Goal: Task Accomplishment & Management: Manage account settings

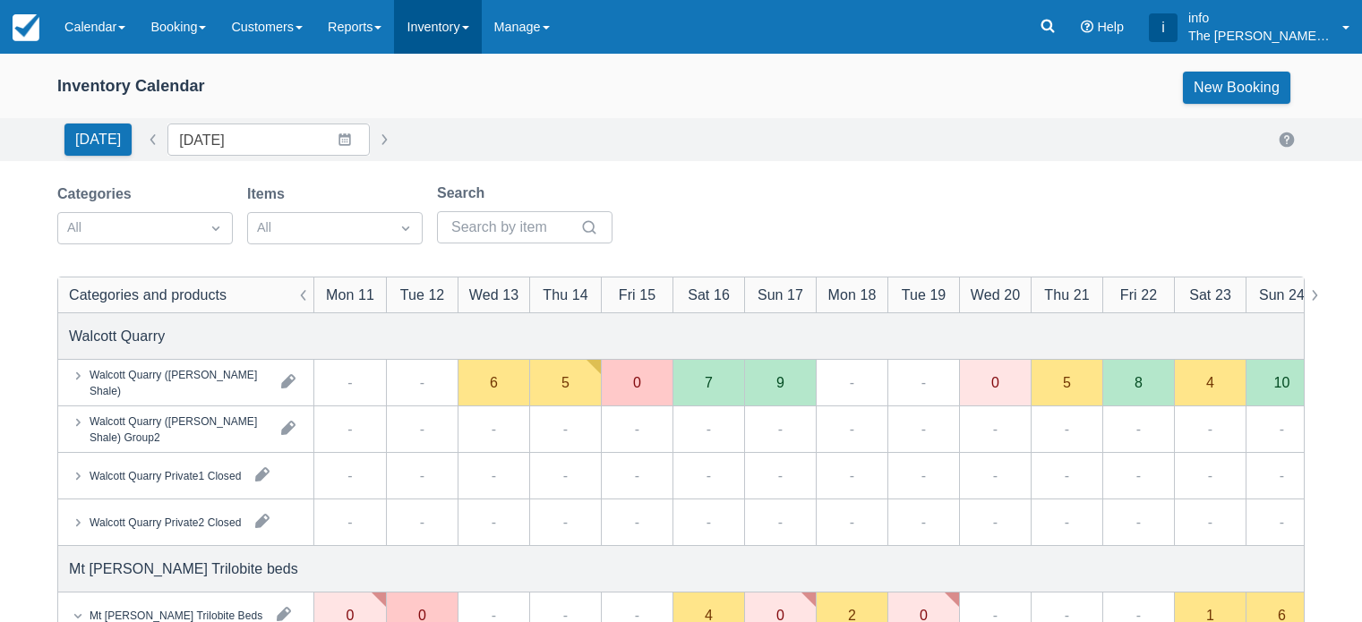
scroll to position [179, 0]
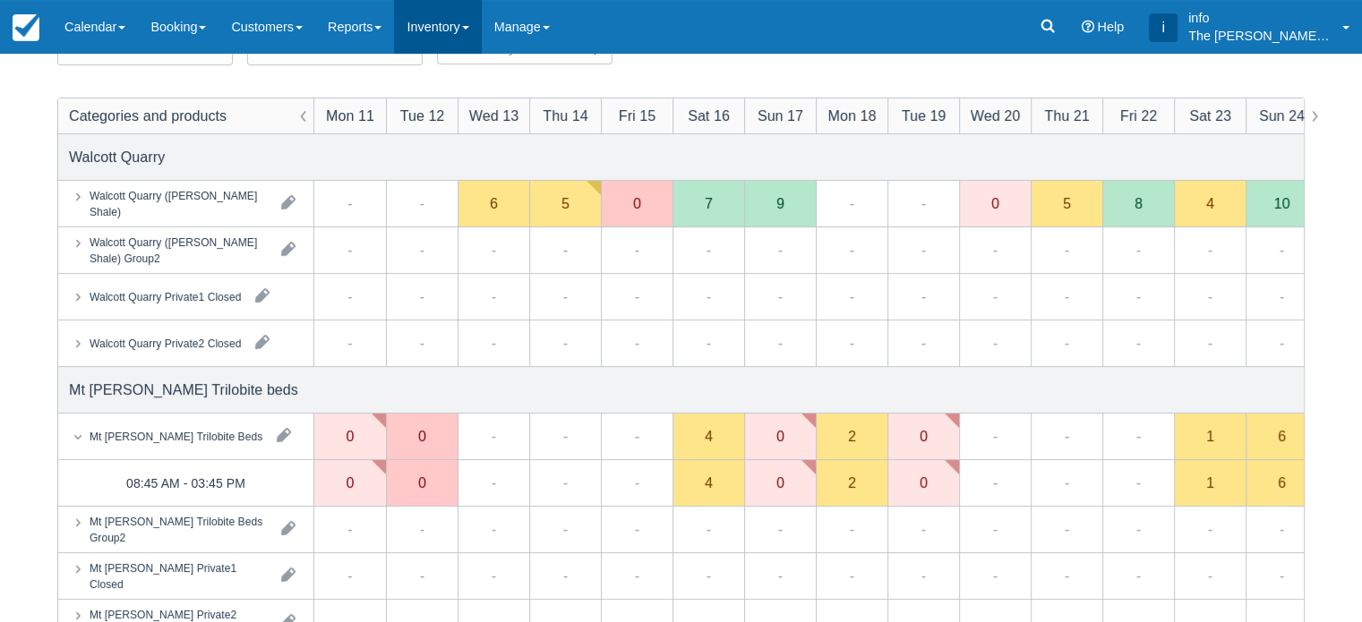
click at [446, 26] on link "Inventory" at bounding box center [437, 27] width 87 height 54
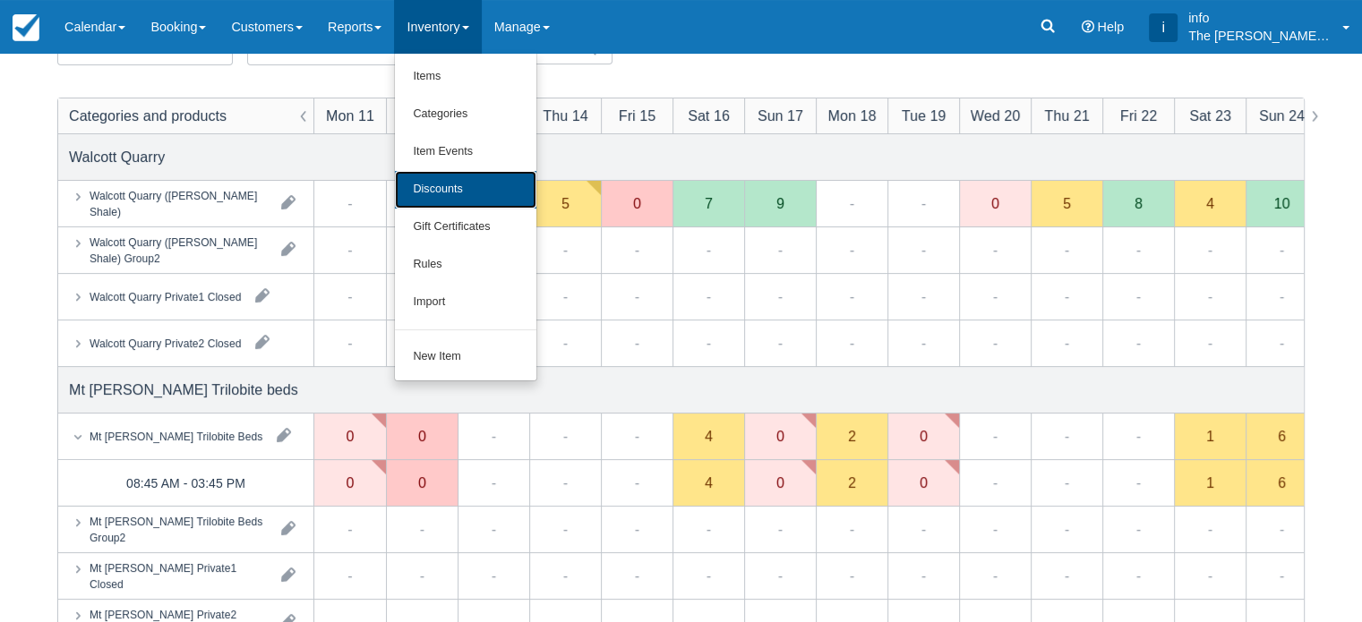
click at [463, 193] on link "Discounts" at bounding box center [465, 190] width 141 height 38
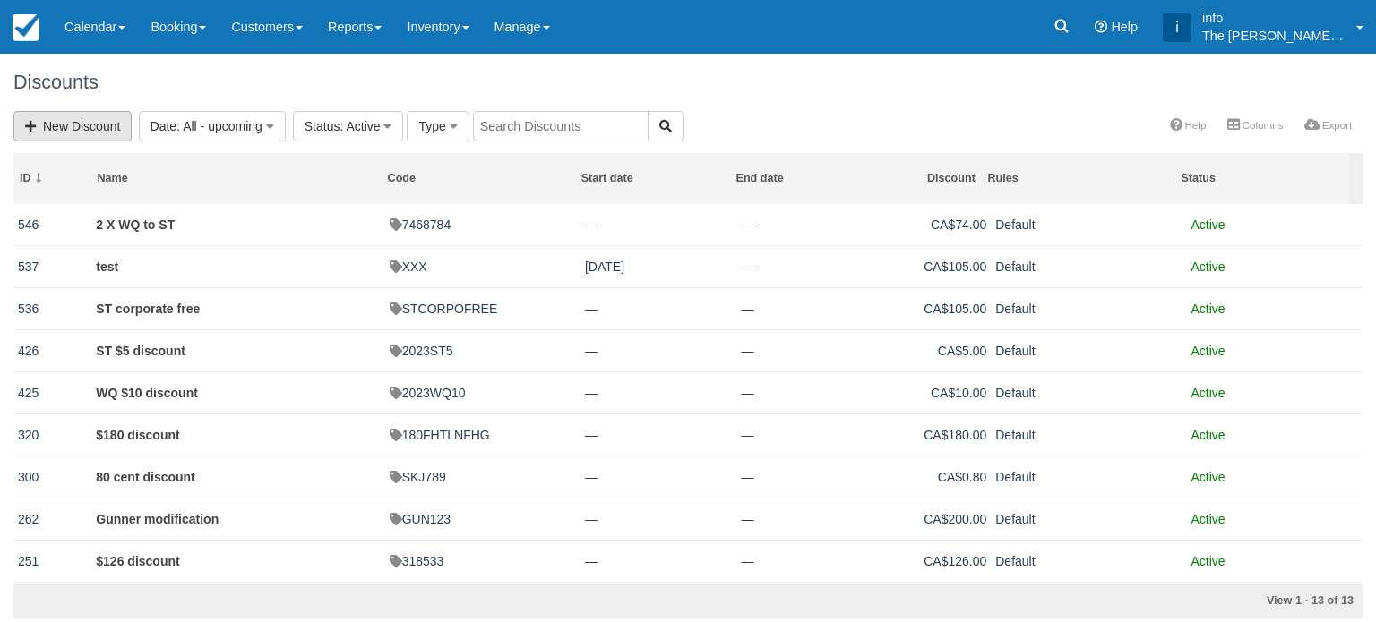
click at [89, 124] on link "New Discount" at bounding box center [72, 126] width 118 height 30
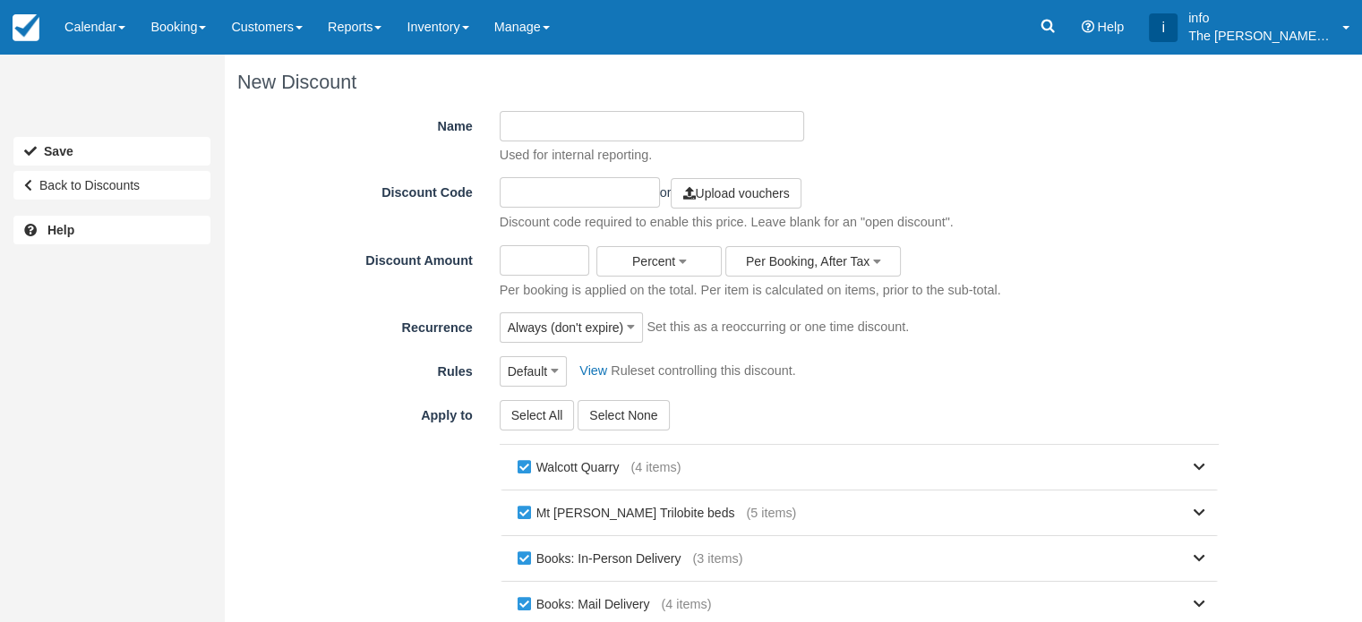
click at [577, 135] on input "Name" at bounding box center [652, 126] width 304 height 30
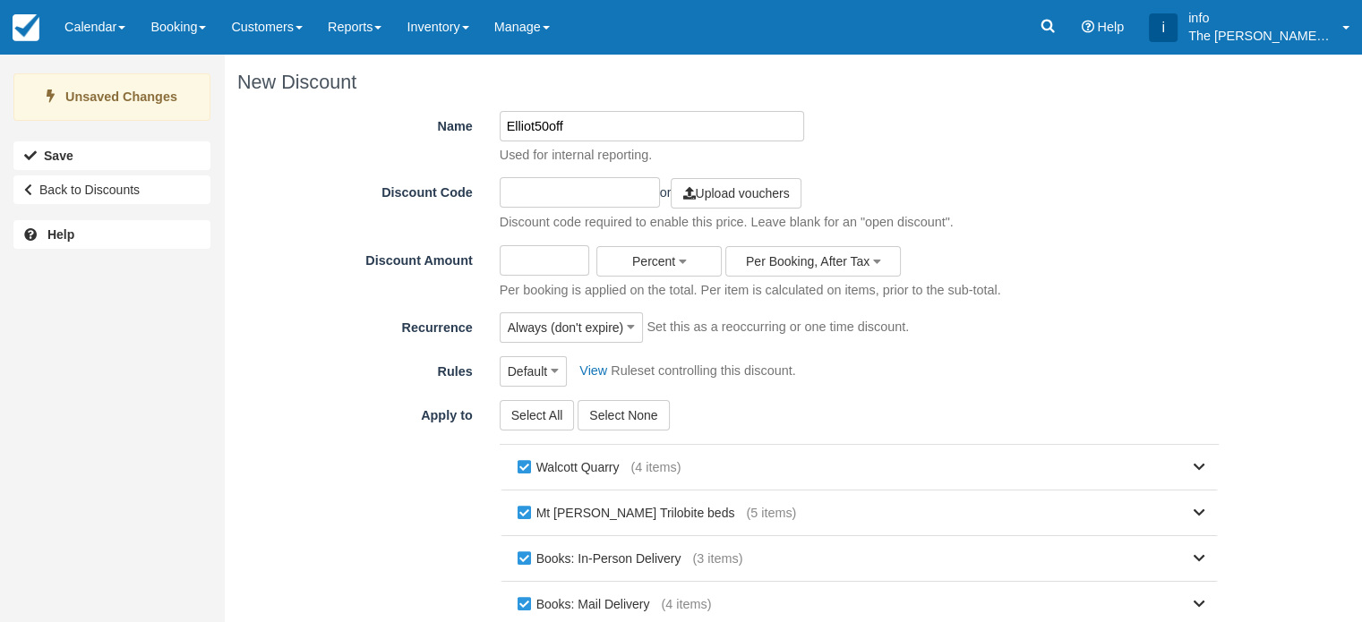
click at [548, 126] on input "Elliot50off" at bounding box center [652, 126] width 304 height 30
type input "Elliot50%off"
click at [557, 194] on input "text" at bounding box center [580, 192] width 160 height 30
type input "ELLIOT50OFF"
click at [544, 264] on input "Discount Amount" at bounding box center [545, 260] width 90 height 30
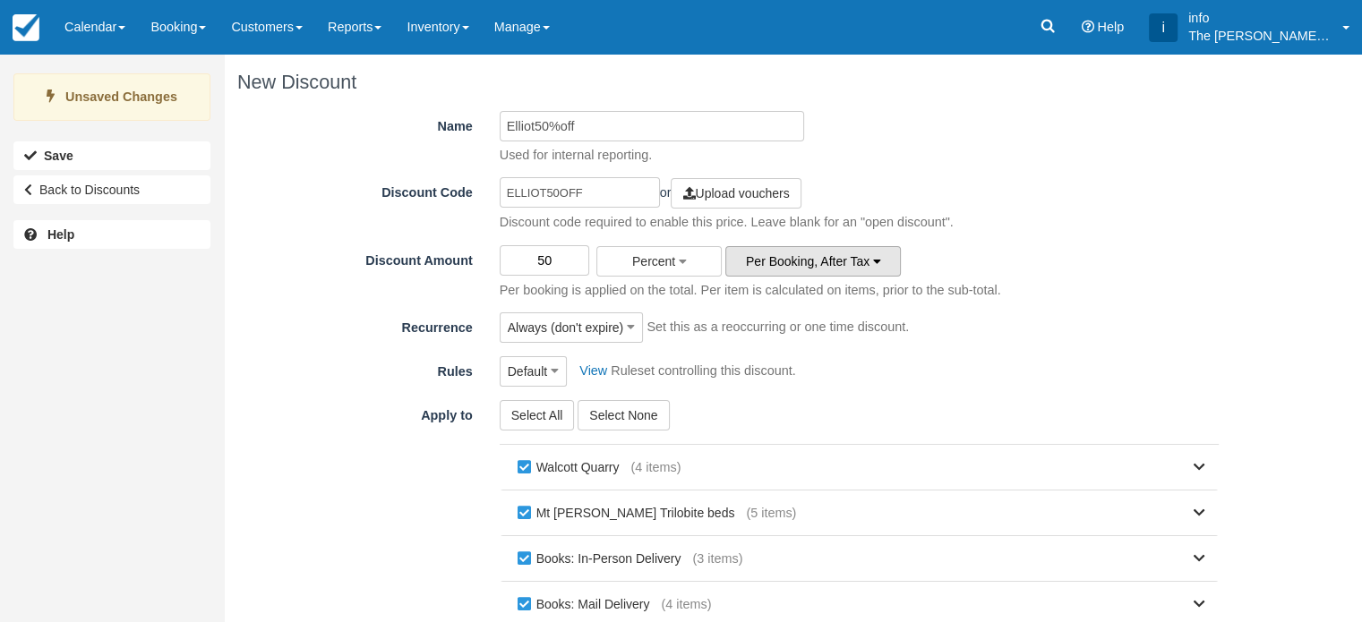
type input "50"
click at [790, 265] on span "Per Booking, After Tax" at bounding box center [808, 261] width 124 height 14
click at [776, 347] on link "Per Booking, Before Tax" at bounding box center [796, 346] width 141 height 25
click at [617, 326] on span "Always (don't expire)" at bounding box center [566, 328] width 116 height 18
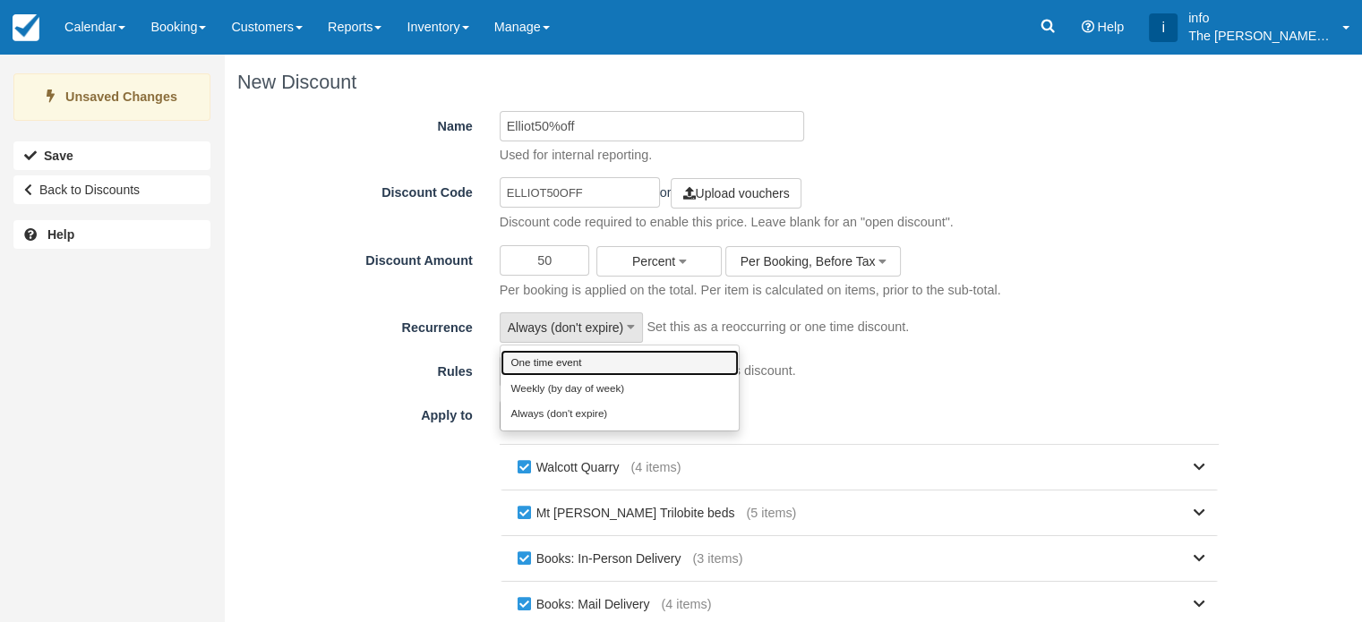
click at [578, 368] on link "One time event" at bounding box center [620, 362] width 238 height 25
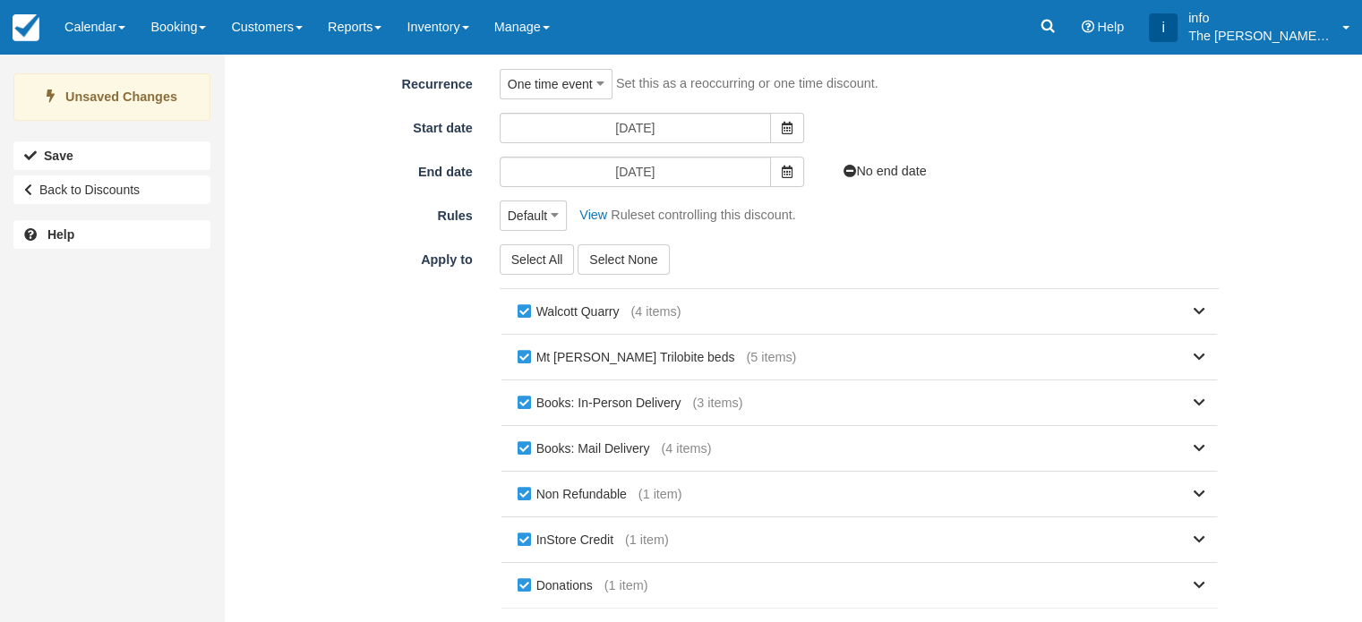
scroll to position [269, 0]
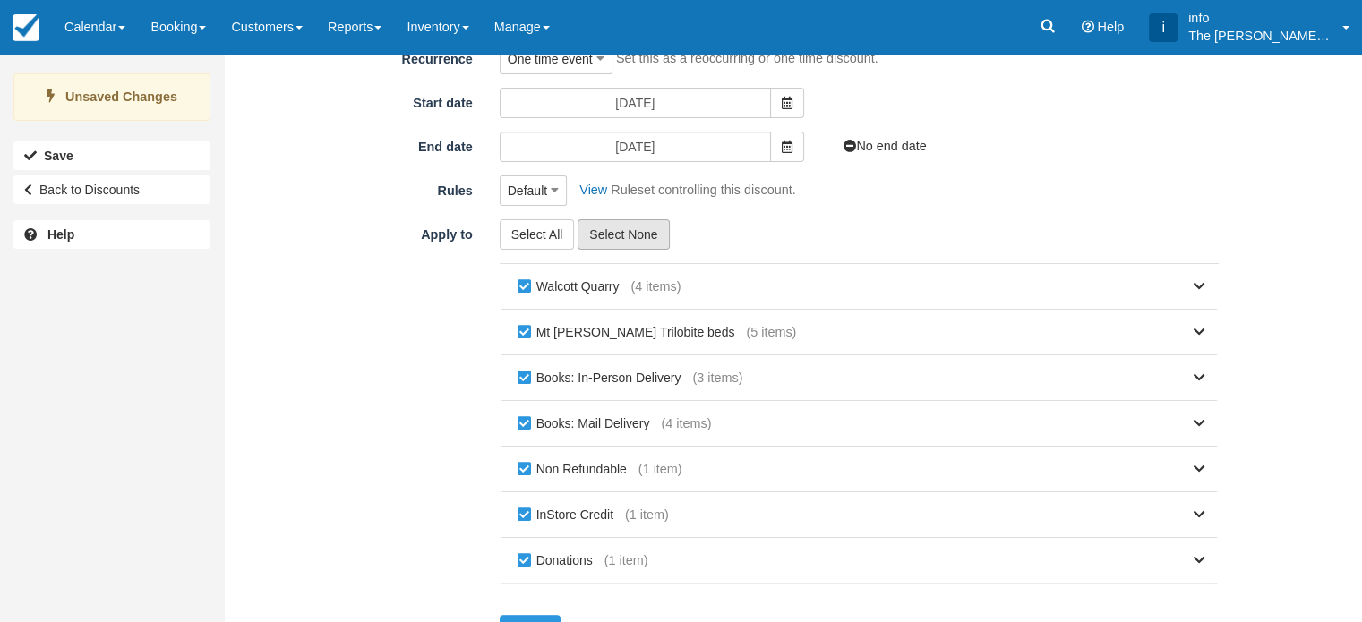
click at [612, 240] on button "Select None" at bounding box center [623, 234] width 91 height 30
checkbox input "false"
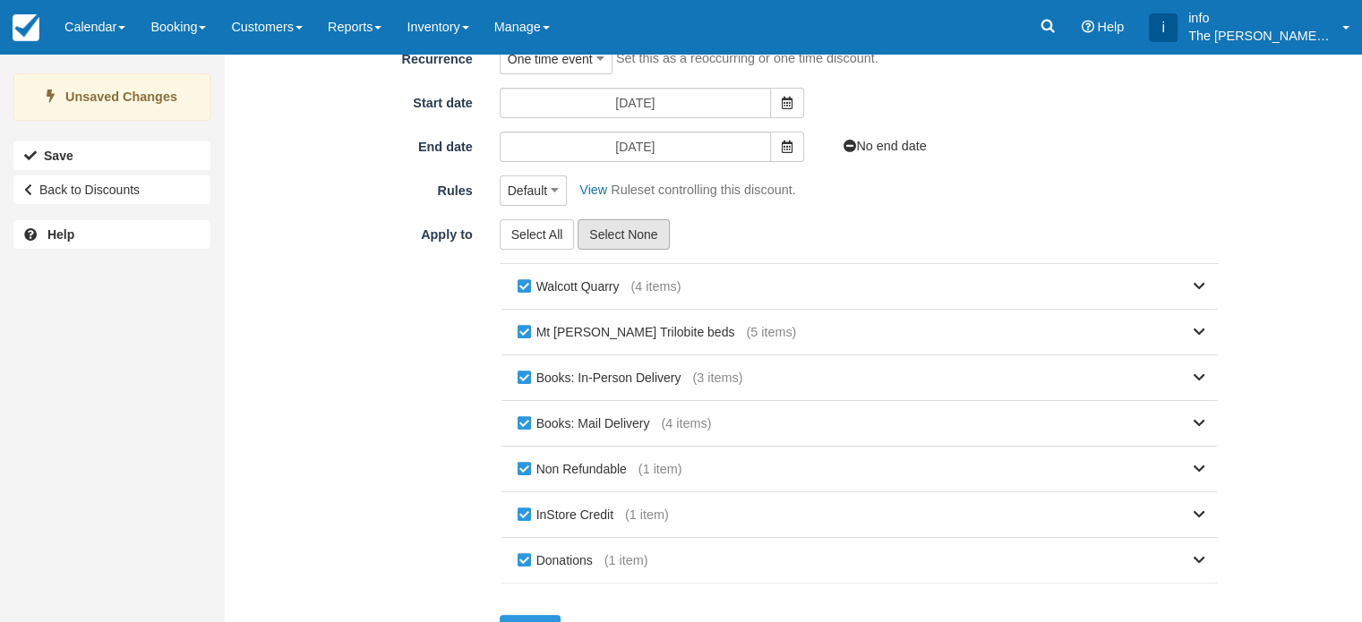
checkbox input "false"
click at [621, 296] on label "Walcott Quarry" at bounding box center [572, 286] width 118 height 27
click at [622, 297] on label "Walcott Quarry" at bounding box center [572, 286] width 118 height 27
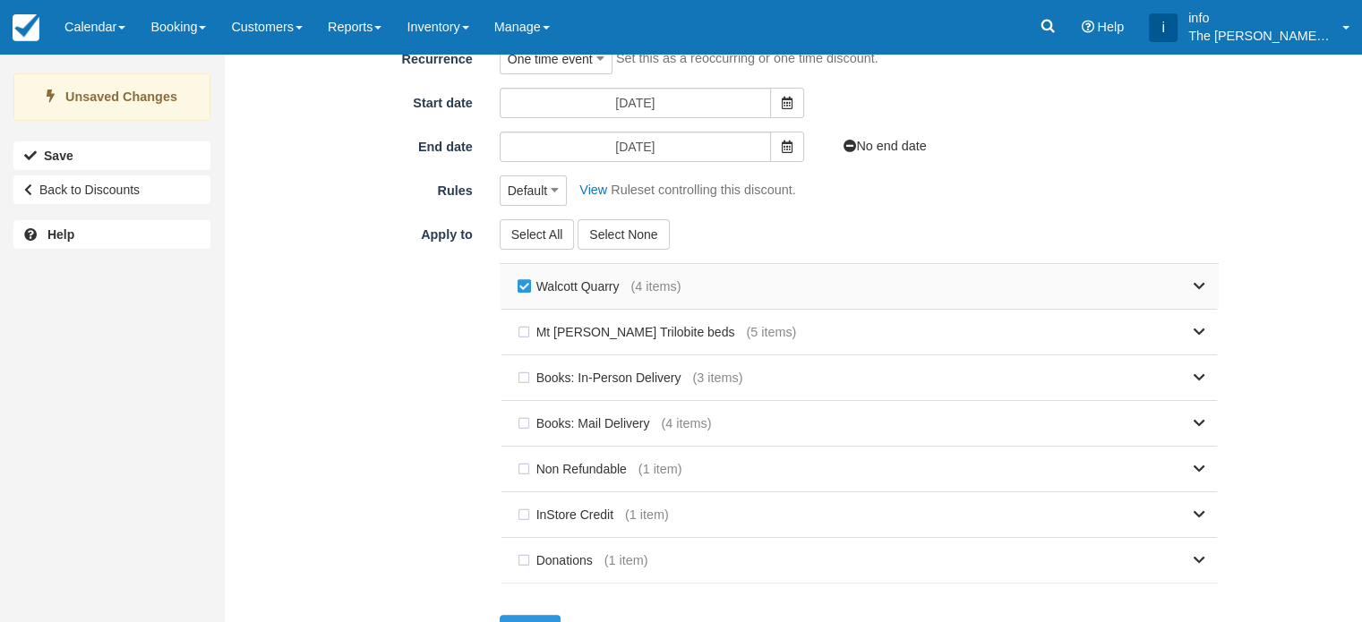
checkbox input "false"
click at [1200, 287] on icon at bounding box center [1200, 286] width 12 height 13
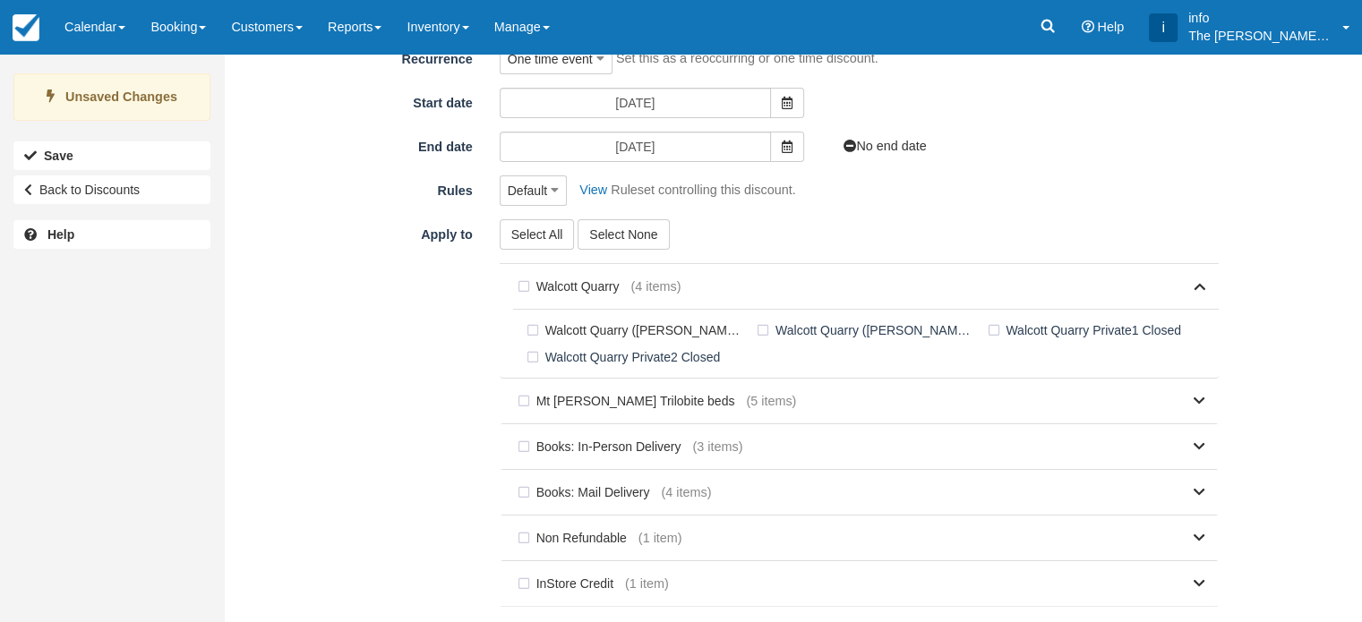
click at [536, 328] on label "Walcott Quarry (Burgess Shale)" at bounding box center [637, 330] width 230 height 27
checkbox input "true"
click at [1192, 399] on link at bounding box center [1000, 401] width 408 height 45
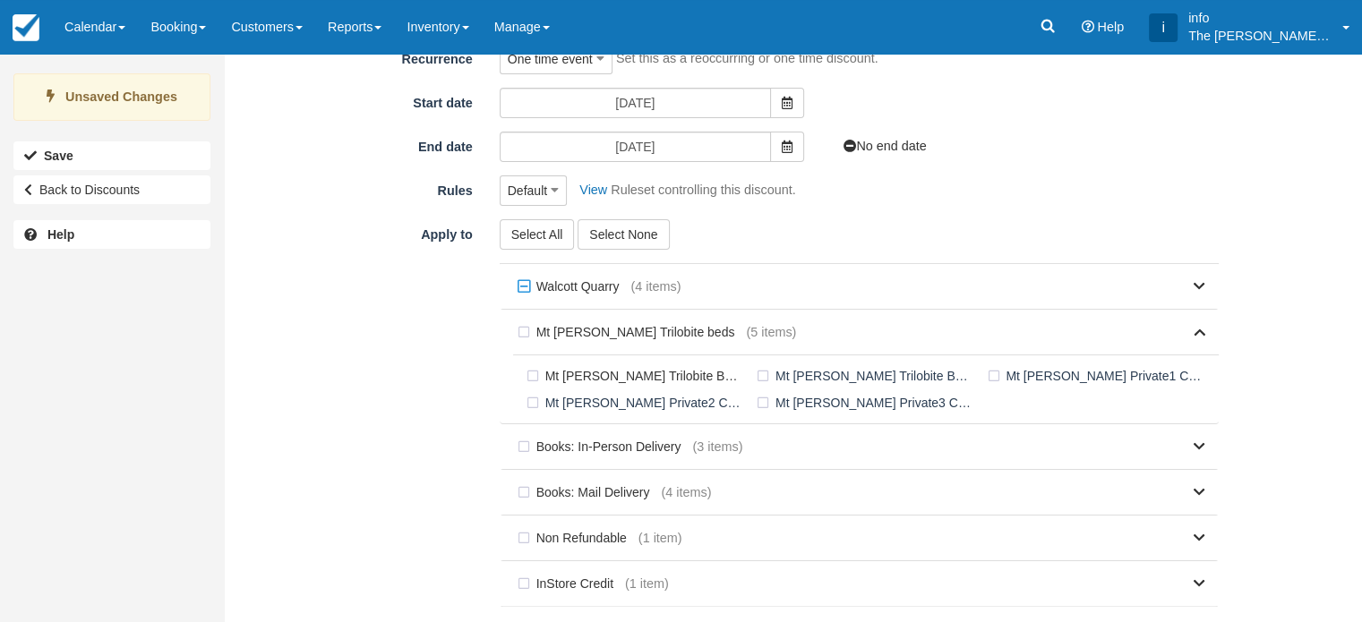
click at [529, 373] on label "Mt Stephen Trilobite Beds" at bounding box center [637, 376] width 230 height 27
checkbox input "true"
click at [366, 391] on div "Apply to Select All Select None Walcott Quarry (4 items) Walcott Quarry (Burges…" at bounding box center [734, 444] width 995 height 451
click at [1198, 335] on icon at bounding box center [1200, 332] width 12 height 13
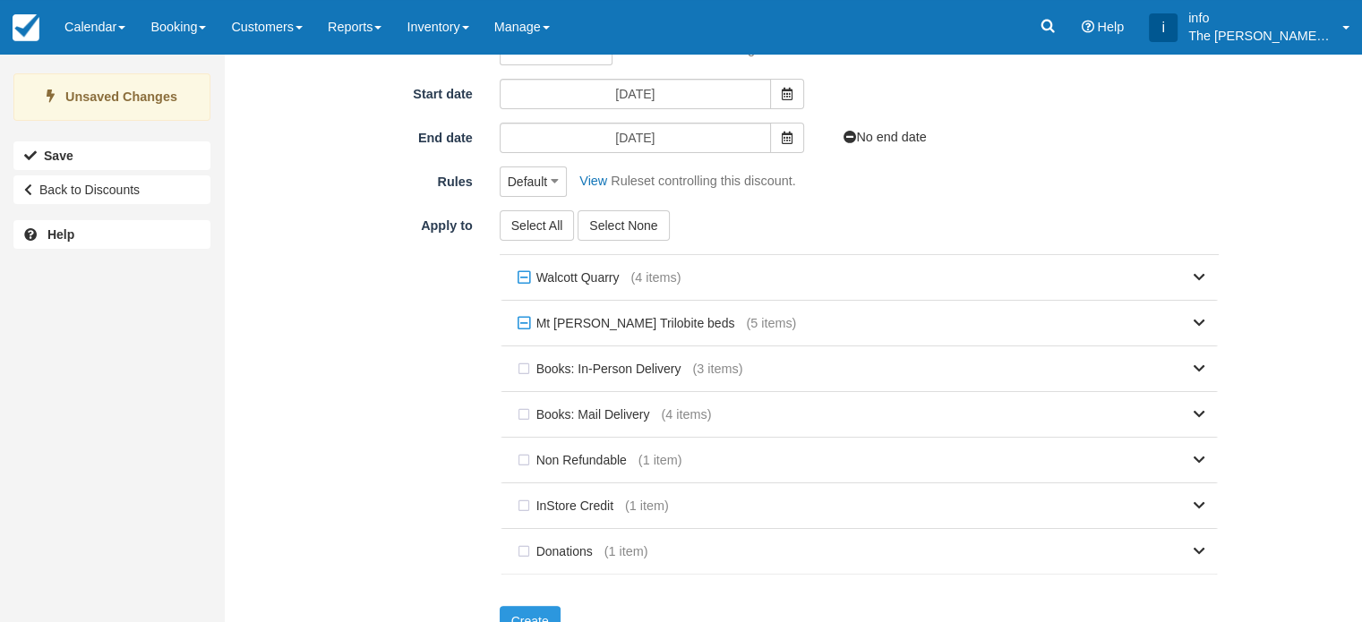
scroll to position [302, 0]
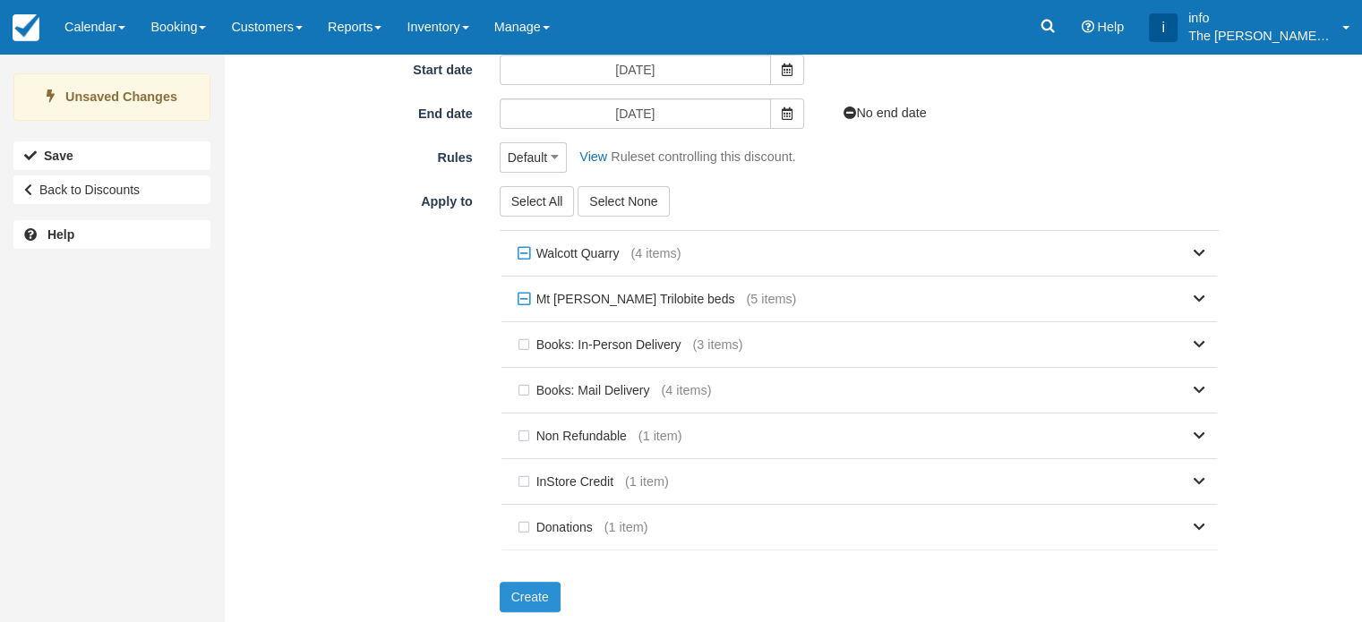
click at [512, 592] on button "Create" at bounding box center [530, 597] width 61 height 30
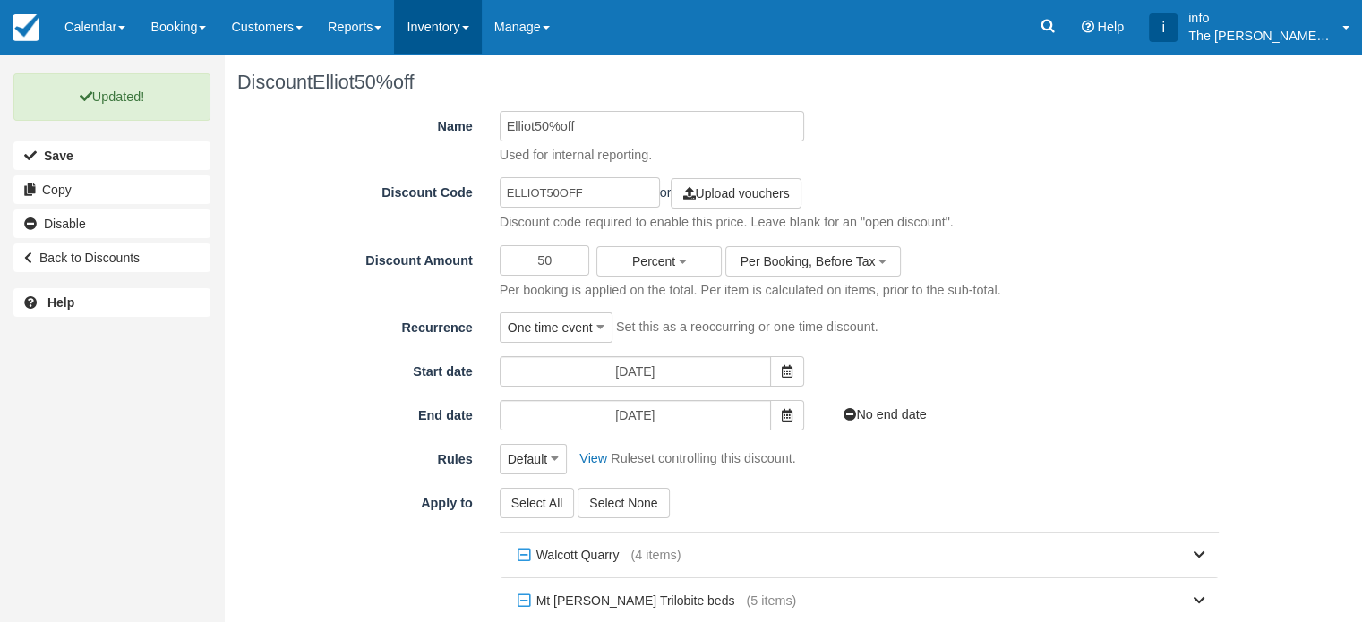
click at [441, 25] on link "Inventory" at bounding box center [437, 27] width 87 height 54
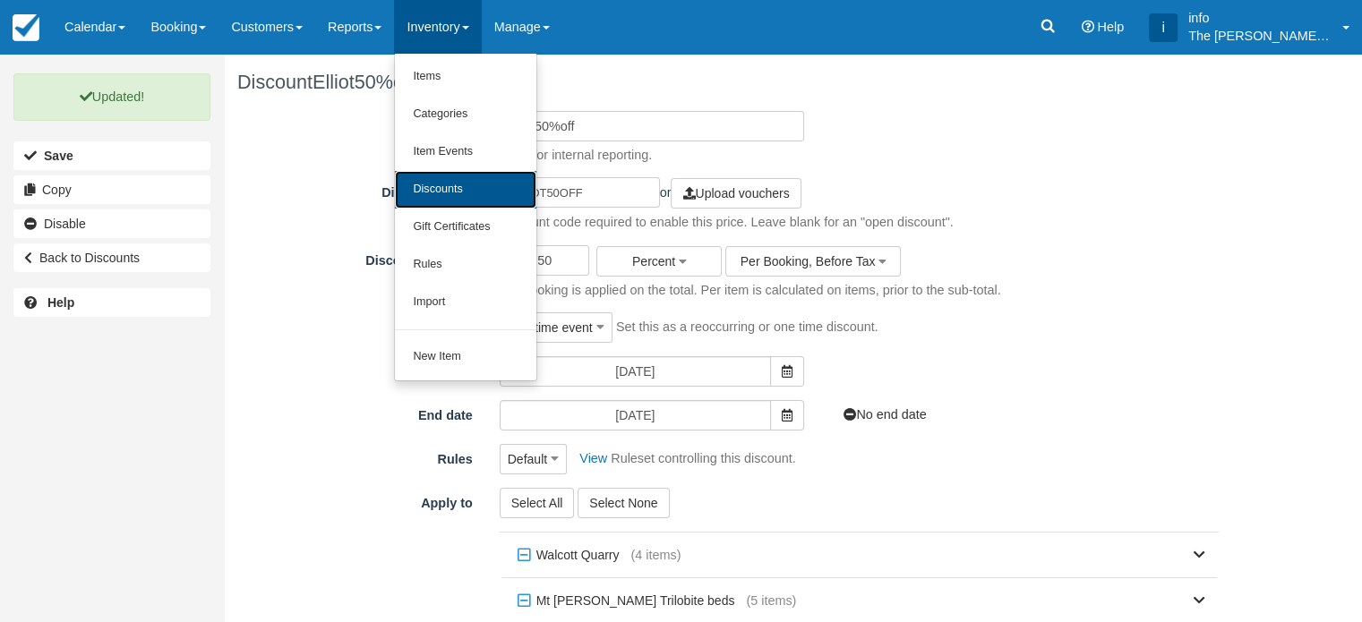
click at [464, 188] on link "Discounts" at bounding box center [465, 190] width 141 height 38
